Goal: Task Accomplishment & Management: Complete application form

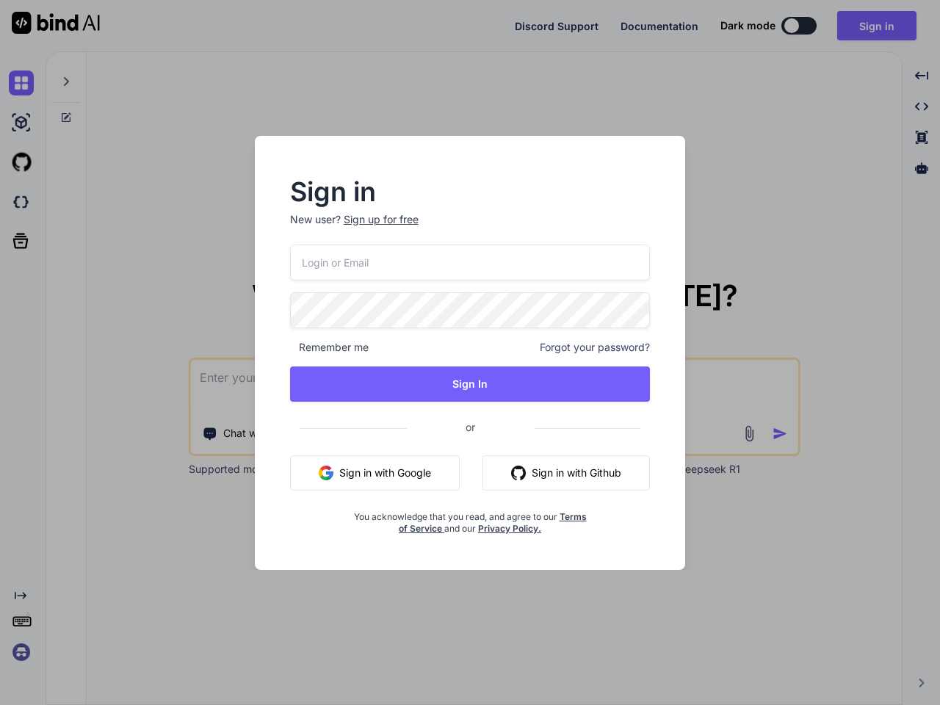
type textarea "x"
click at [470, 352] on div "Remember me Forgot your password?" at bounding box center [470, 347] width 360 height 15
click at [380, 220] on div "Sign up for free" at bounding box center [381, 219] width 75 height 15
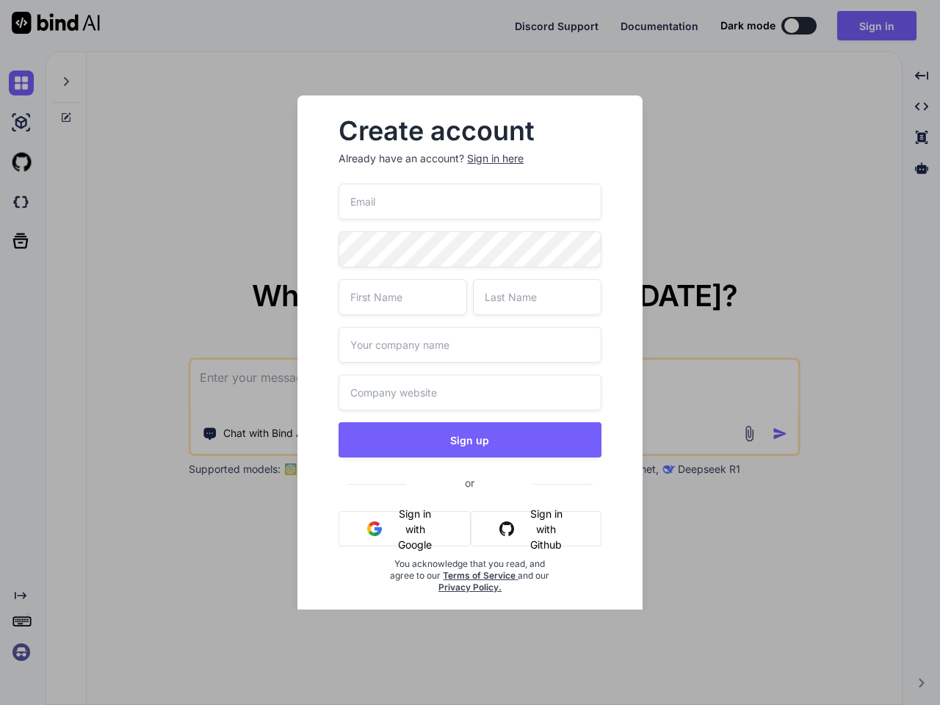
click at [641, 307] on div "Create account Already have an account? Sign in here Sign up or Sign in with Go…" at bounding box center [469, 367] width 344 height 545
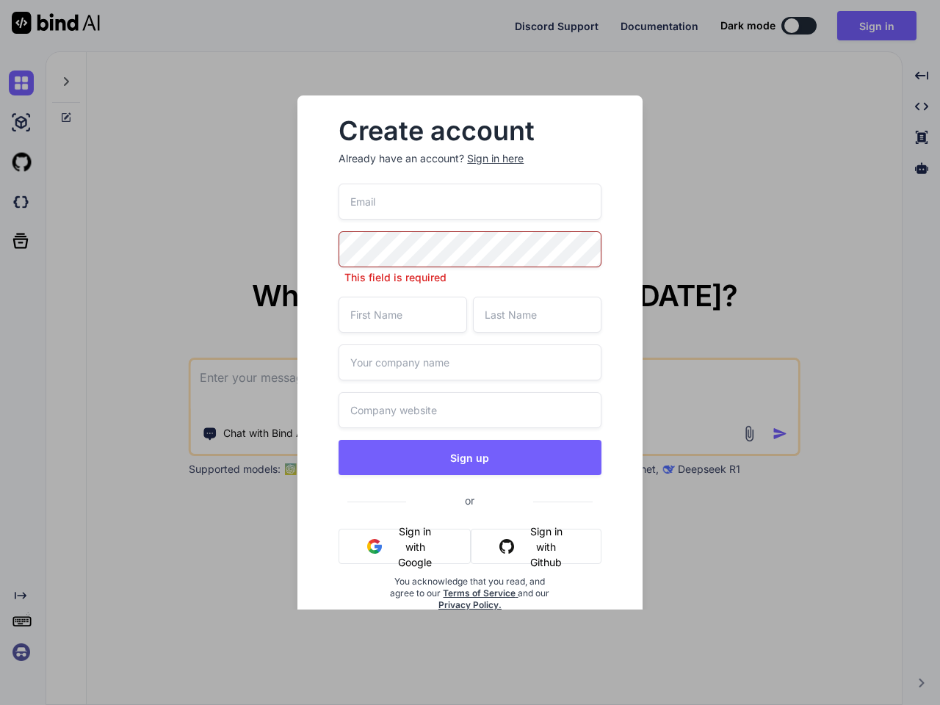
click at [329, 347] on div "Create account Already have an account? Sign in here This field is required Sig…" at bounding box center [469, 376] width 297 height 539
click at [595, 347] on input "text" at bounding box center [469, 362] width 262 height 36
click at [470, 384] on div "This field is required Sign up or Sign in with Google Sign in with Github You a…" at bounding box center [469, 415] width 262 height 463
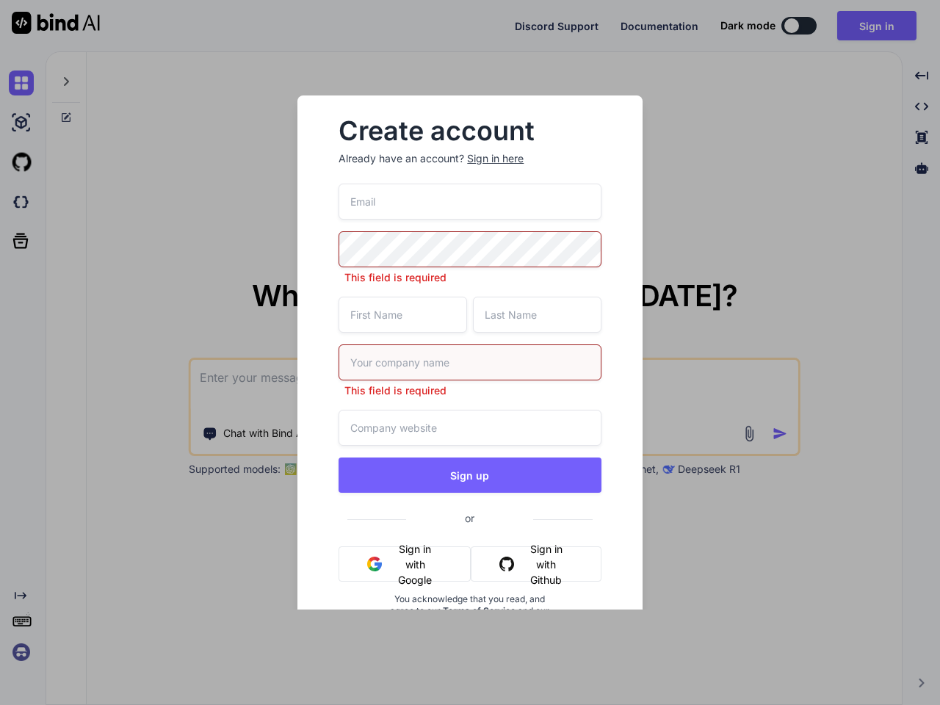
click at [374, 473] on button "Sign up" at bounding box center [469, 474] width 262 height 35
click at [566, 446] on input "text" at bounding box center [469, 428] width 262 height 36
